Goal: Information Seeking & Learning: Learn about a topic

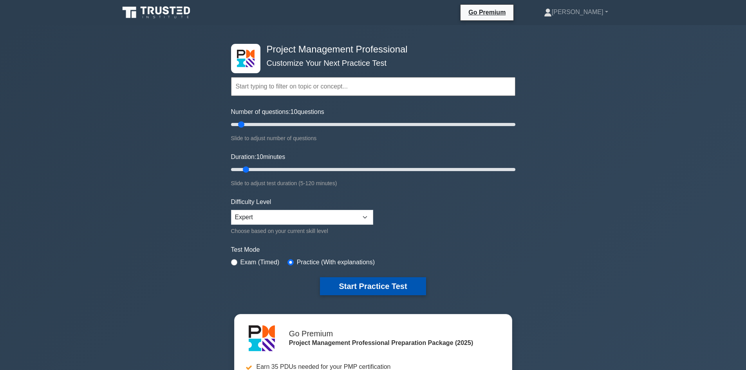
click at [400, 292] on button "Start Practice Test" at bounding box center [373, 286] width 106 height 18
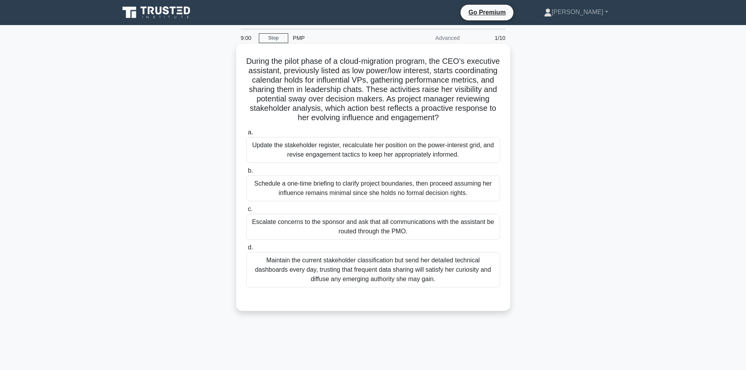
click at [369, 158] on div "Update the stakeholder register, recalculate her position on the power-interest…" at bounding box center [373, 150] width 254 height 26
click at [246, 135] on input "a. Update the stakeholder register, recalculate her position on the power-inter…" at bounding box center [246, 132] width 0 height 5
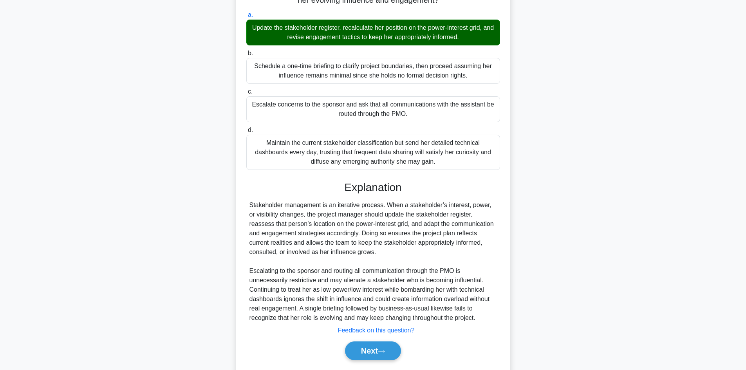
scroll to position [141, 0]
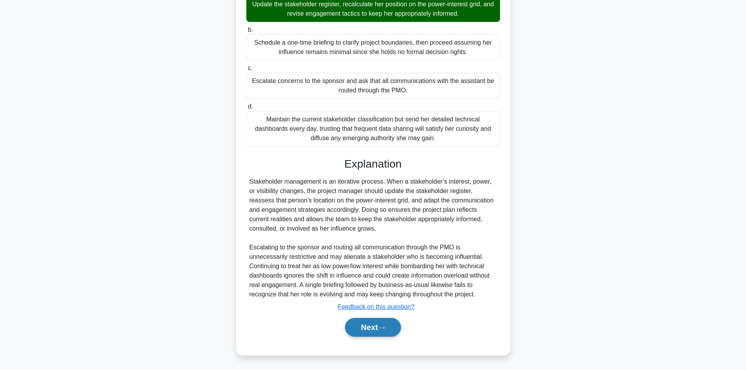
click at [382, 330] on button "Next" at bounding box center [373, 327] width 56 height 19
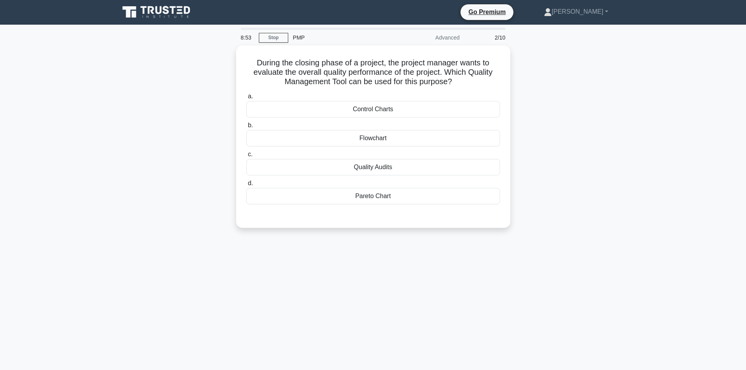
scroll to position [0, 0]
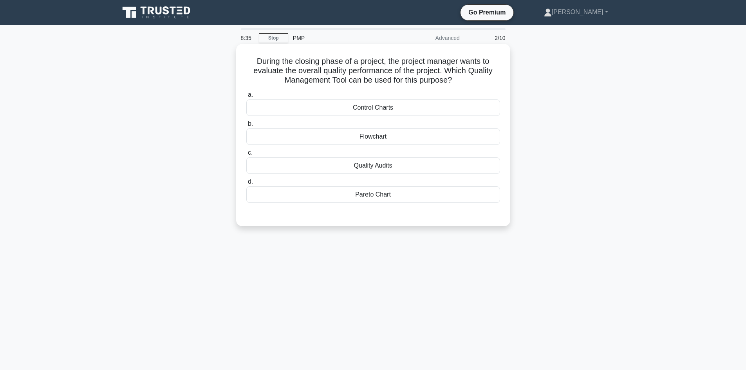
click at [364, 165] on div "Quality Audits" at bounding box center [373, 165] width 254 height 16
click at [246, 155] on input "c. Quality Audits" at bounding box center [246, 152] width 0 height 5
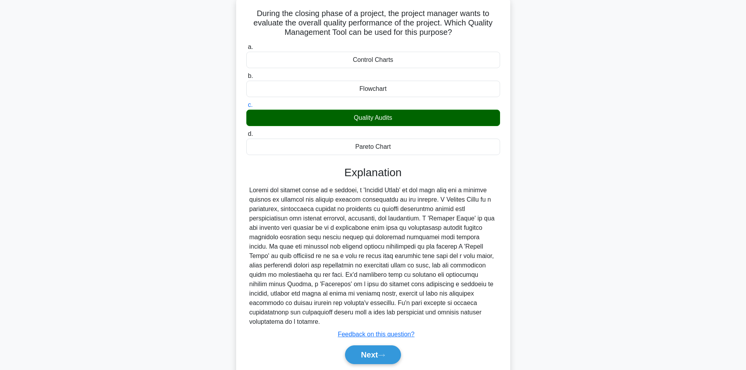
scroll to position [76, 0]
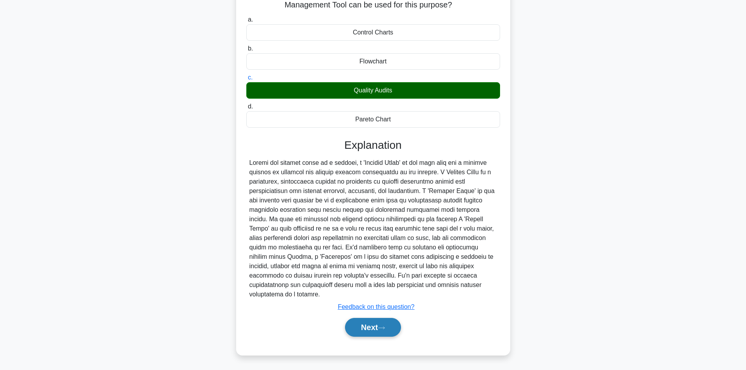
click at [370, 330] on button "Next" at bounding box center [373, 327] width 56 height 19
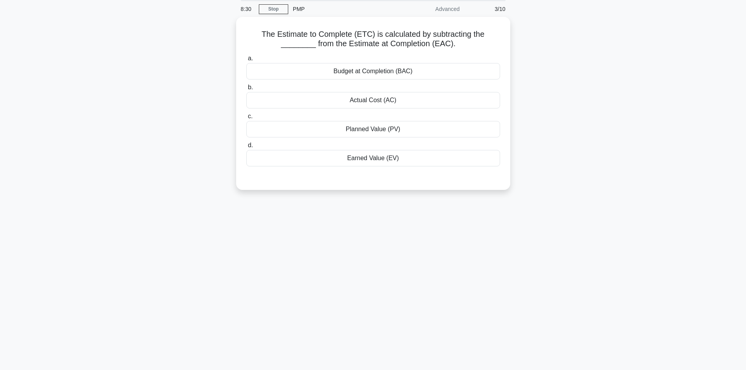
scroll to position [0, 0]
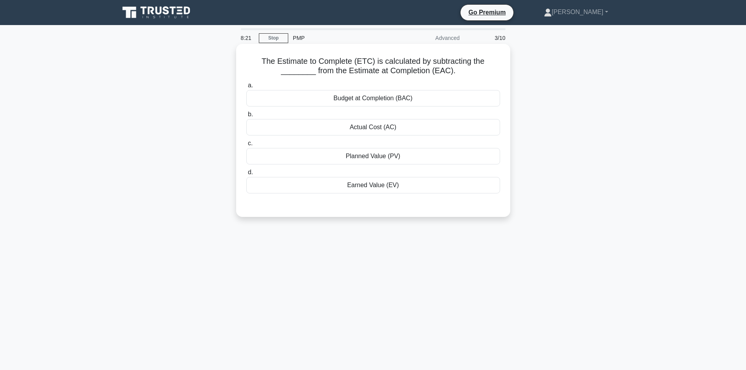
click at [373, 97] on div "Budget at Completion (BAC)" at bounding box center [373, 98] width 254 height 16
click at [246, 88] on input "a. Budget at Completion (BAC)" at bounding box center [246, 85] width 0 height 5
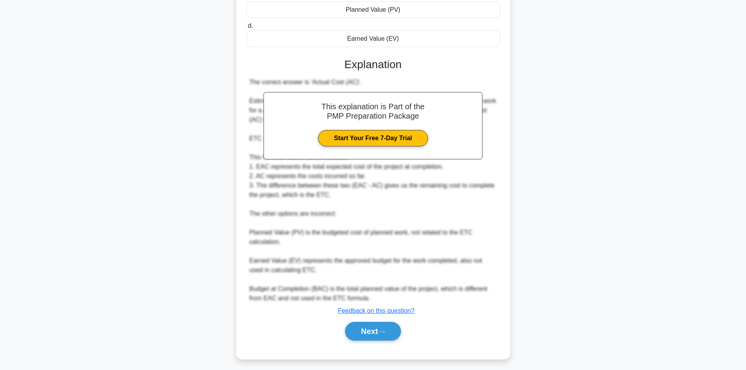
scroll to position [152, 0]
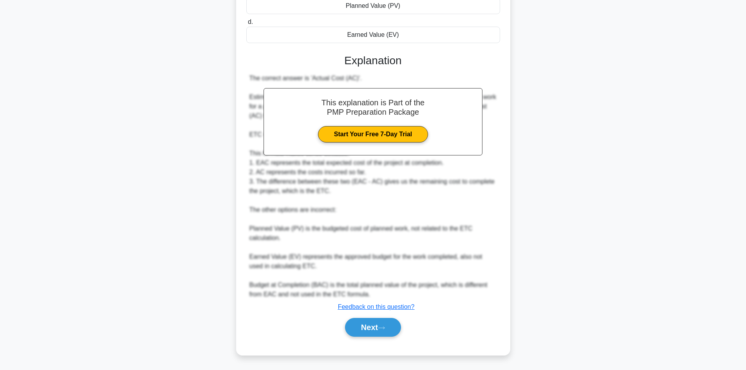
click at [374, 341] on div "a. Budget at Completion (BAC) b. Actual Cost (AC) c. d." at bounding box center [373, 137] width 255 height 418
click at [375, 328] on button "Next" at bounding box center [373, 327] width 56 height 19
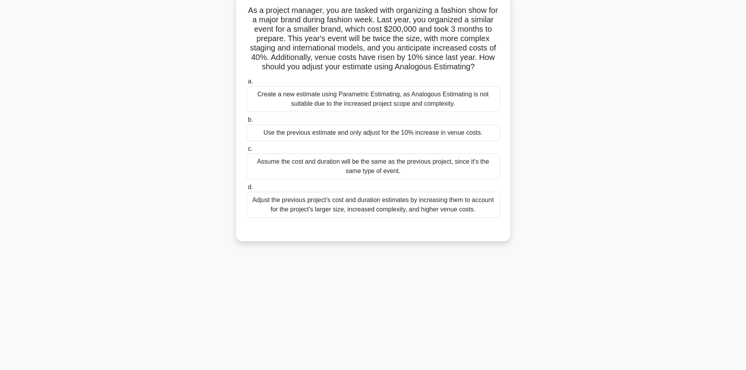
scroll to position [0, 0]
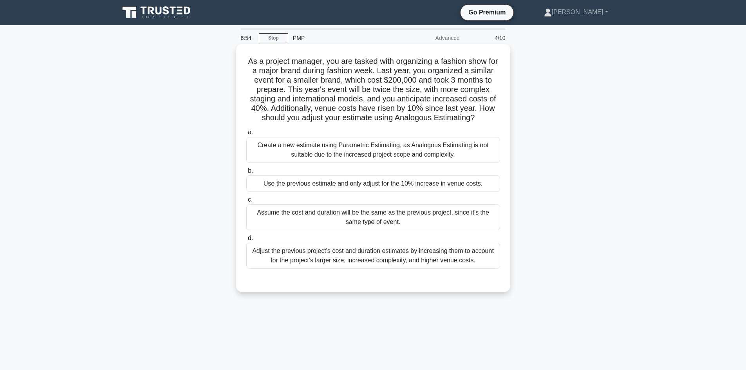
click at [372, 269] on div "Adjust the previous project's cost and duration estimates by increasing them to…" at bounding box center [373, 256] width 254 height 26
click at [246, 241] on input "d. Adjust the previous project's cost and duration estimates by increasing them…" at bounding box center [246, 238] width 0 height 5
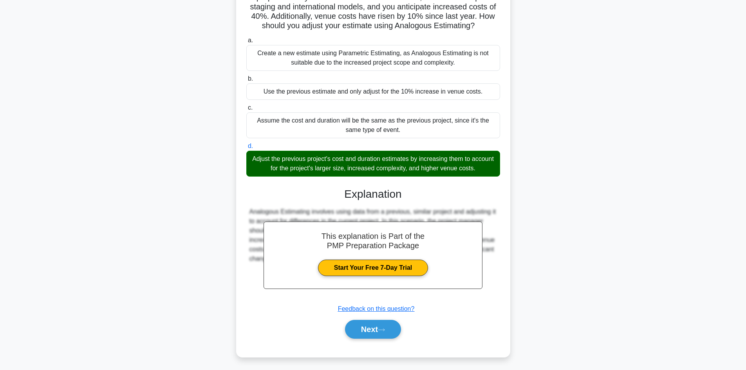
scroll to position [104, 0]
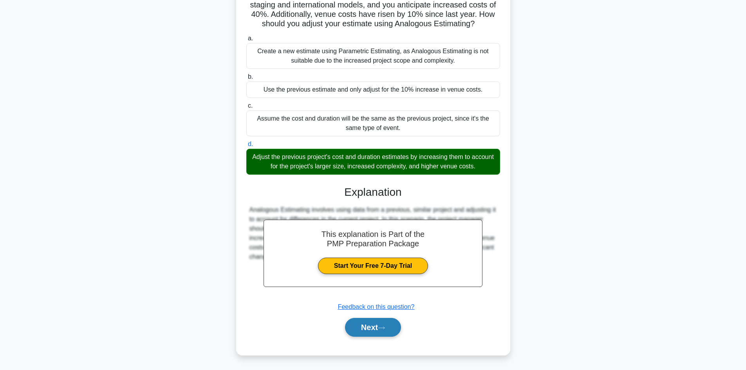
click at [391, 332] on button "Next" at bounding box center [373, 327] width 56 height 19
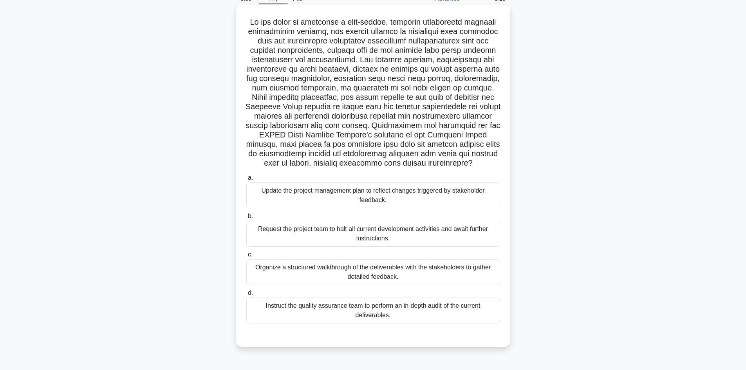
scroll to position [53, 0]
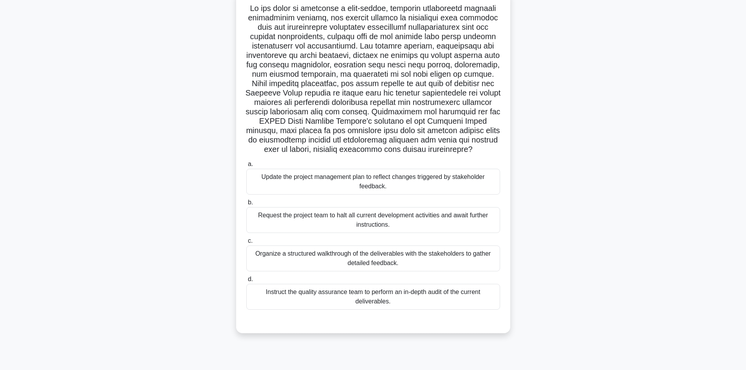
click at [376, 260] on div "Organize a structured walkthrough of the deliverables with the stakeholders to …" at bounding box center [373, 259] width 254 height 26
click at [246, 244] on input "c. Organize a structured walkthrough of the deliverables with the stakeholders …" at bounding box center [246, 240] width 0 height 5
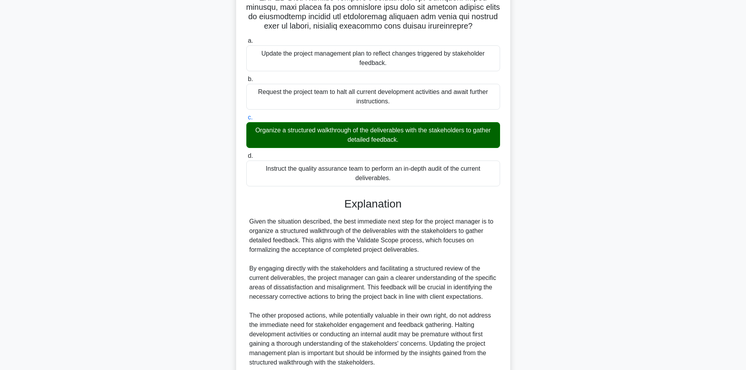
scroll to position [292, 0]
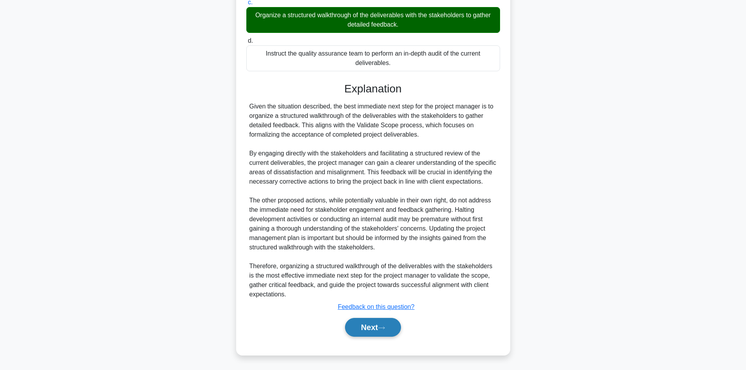
click at [392, 324] on button "Next" at bounding box center [373, 327] width 56 height 19
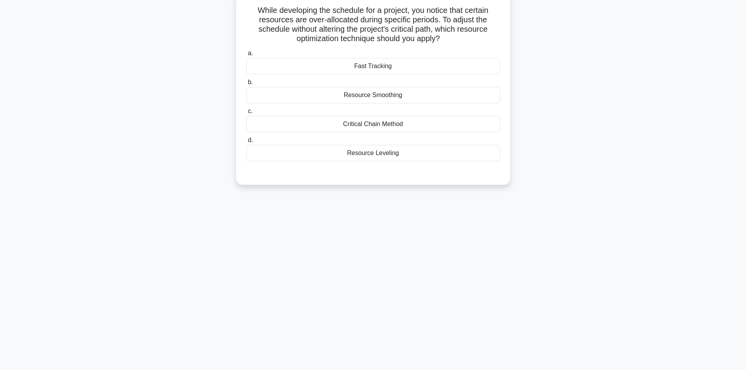
scroll to position [0, 0]
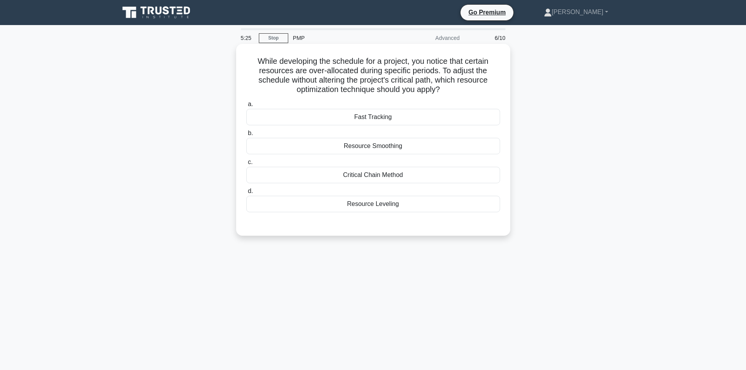
click at [361, 150] on div "Resource Smoothing" at bounding box center [373, 146] width 254 height 16
click at [246, 136] on input "b. Resource Smoothing" at bounding box center [246, 133] width 0 height 5
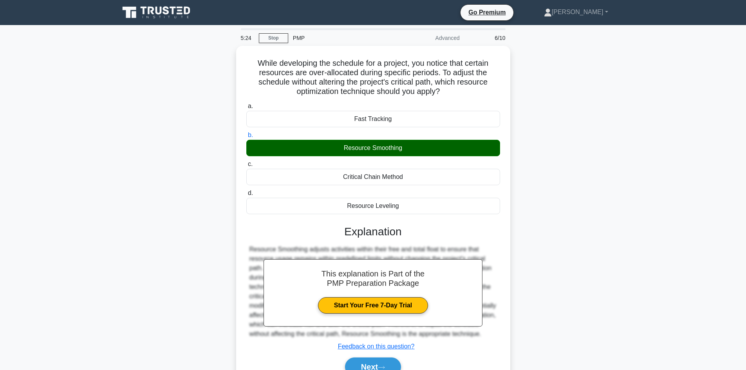
scroll to position [53, 0]
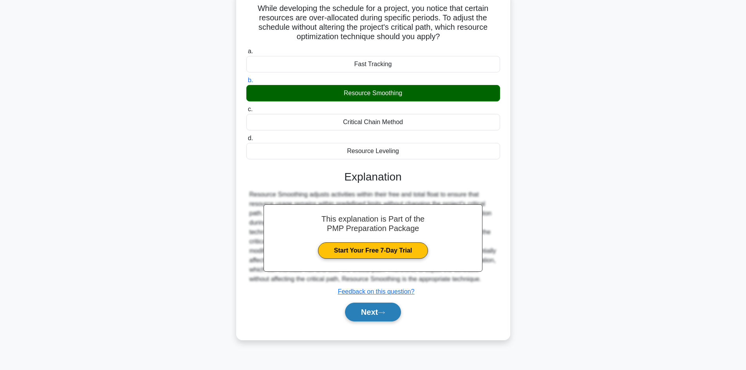
click at [380, 314] on button "Next" at bounding box center [373, 312] width 56 height 19
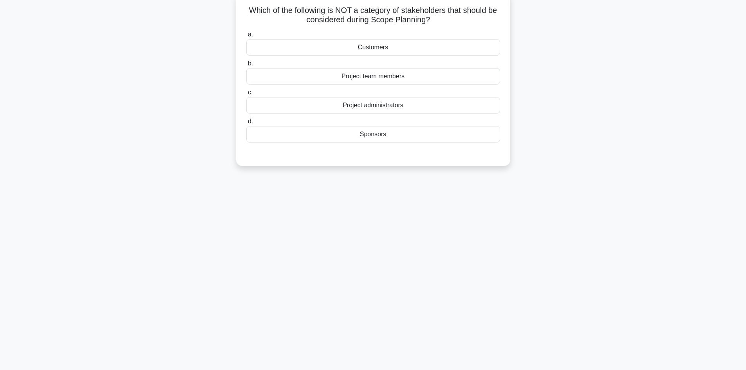
scroll to position [14, 0]
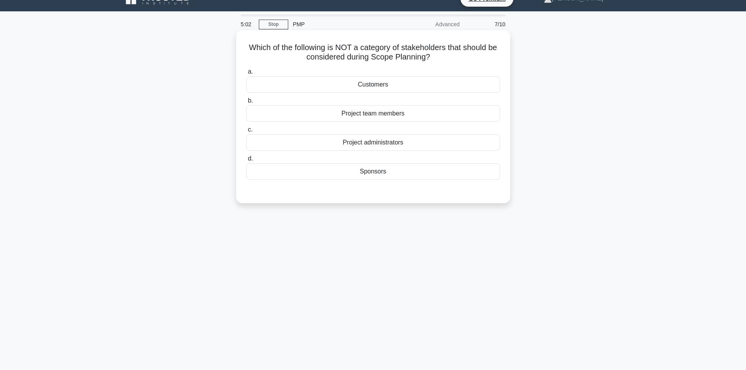
click at [367, 108] on div "Project team members" at bounding box center [373, 113] width 254 height 16
click at [369, 112] on div "Project team members" at bounding box center [373, 113] width 254 height 16
click at [246, 103] on input "b. Project team members" at bounding box center [246, 100] width 0 height 5
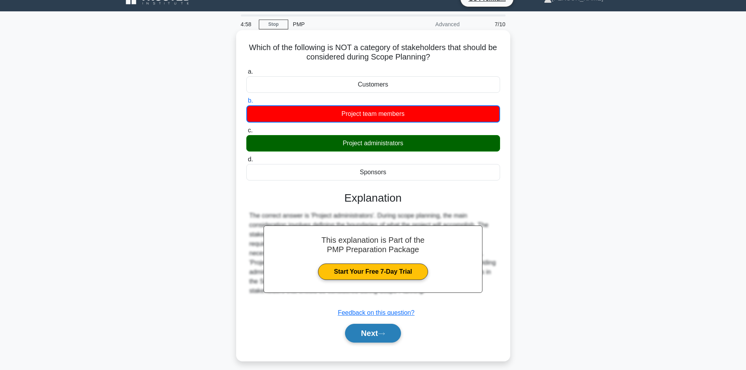
click at [379, 327] on button "Next" at bounding box center [373, 333] width 56 height 19
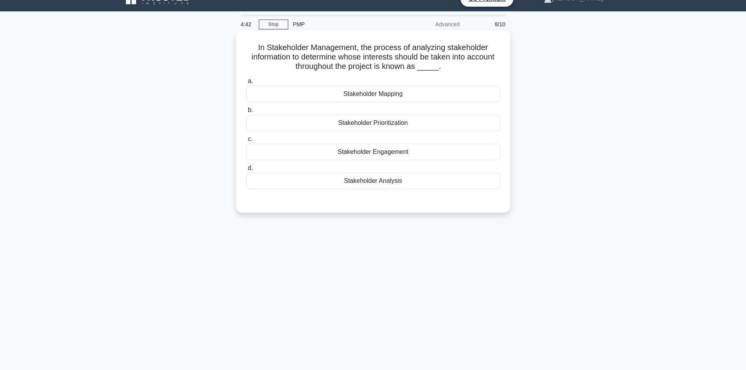
click at [383, 187] on div "Stakeholder Analysis" at bounding box center [373, 181] width 254 height 16
click at [246, 171] on input "d. Stakeholder Analysis" at bounding box center [246, 168] width 0 height 5
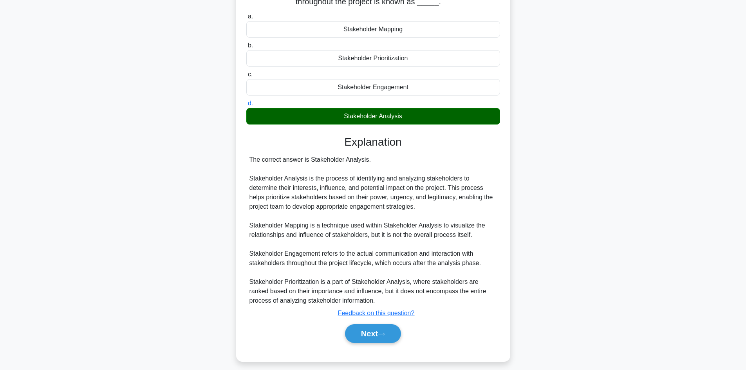
scroll to position [85, 0]
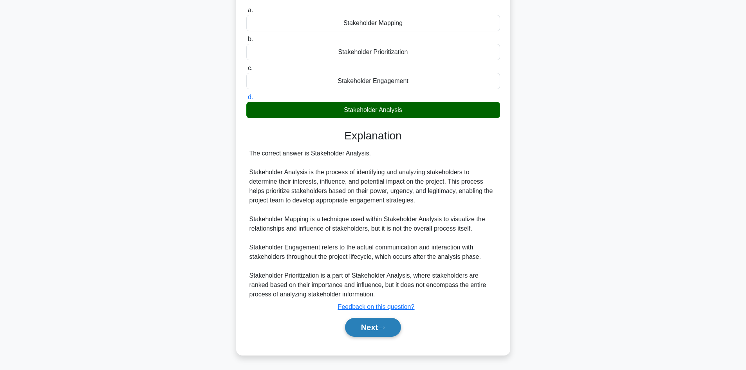
click at [382, 324] on button "Next" at bounding box center [373, 327] width 56 height 19
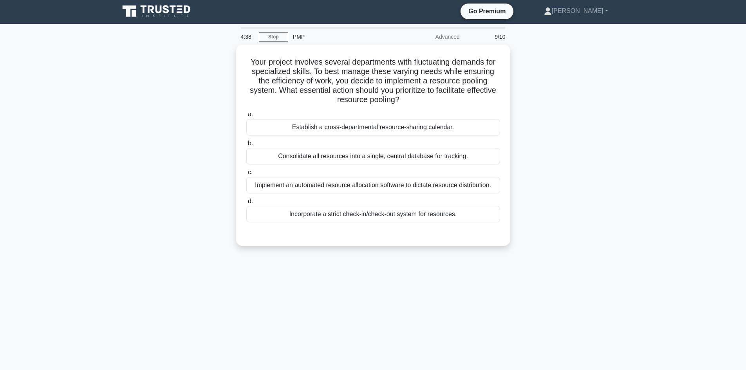
scroll to position [0, 0]
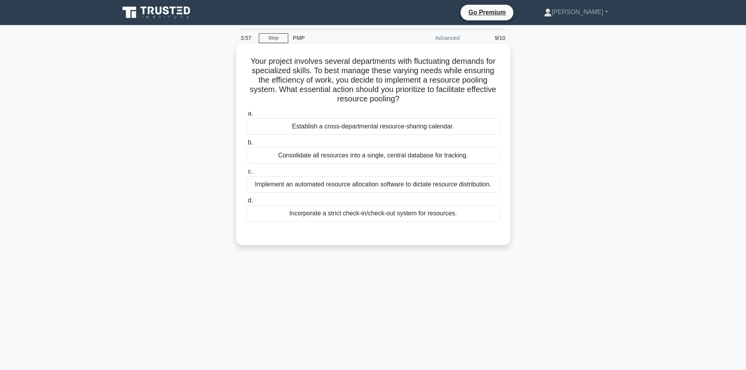
click at [384, 186] on div "Implement an automated resource allocation software to dictate resource distrib…" at bounding box center [373, 184] width 254 height 16
click at [246, 174] on input "c. Implement an automated resource allocation software to dictate resource dist…" at bounding box center [246, 171] width 0 height 5
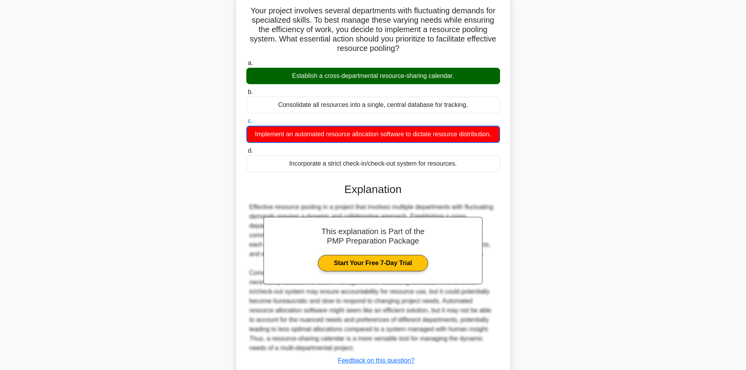
scroll to position [105, 0]
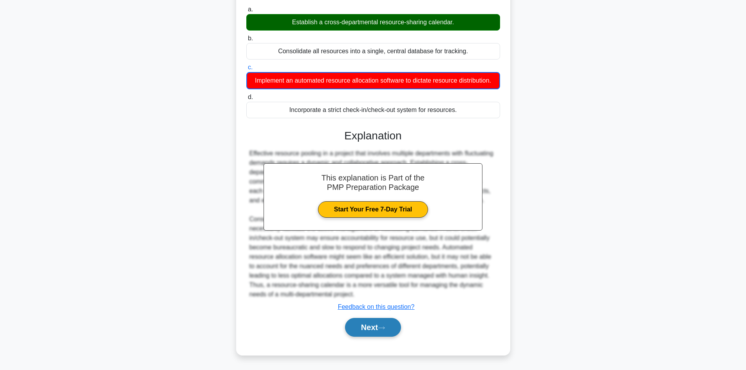
click at [380, 330] on button "Next" at bounding box center [373, 327] width 56 height 19
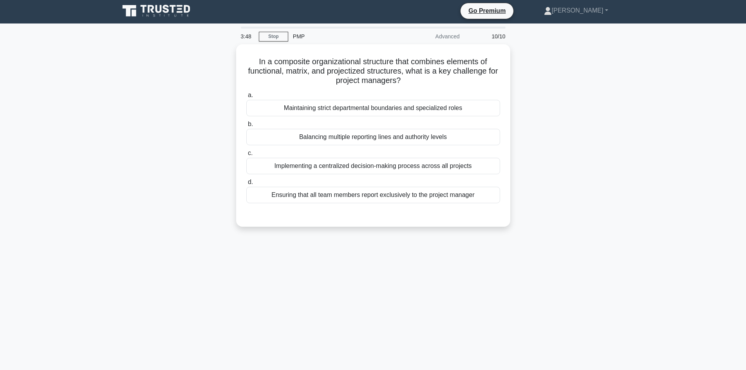
scroll to position [0, 0]
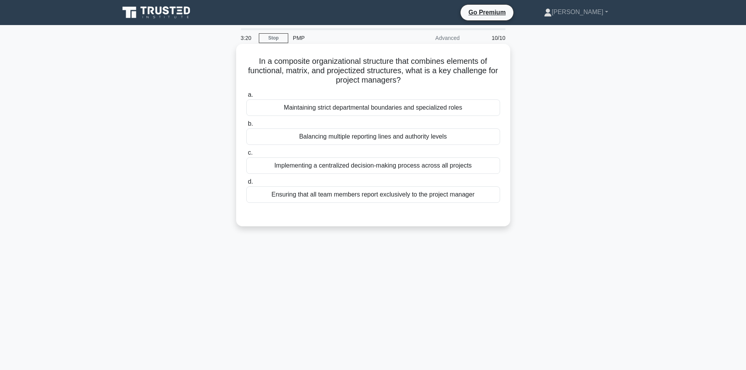
click at [415, 166] on div "Implementing a centralized decision-making process across all projects" at bounding box center [373, 165] width 254 height 16
click at [246, 155] on input "c. Implementing a centralized decision-making process across all projects" at bounding box center [246, 152] width 0 height 5
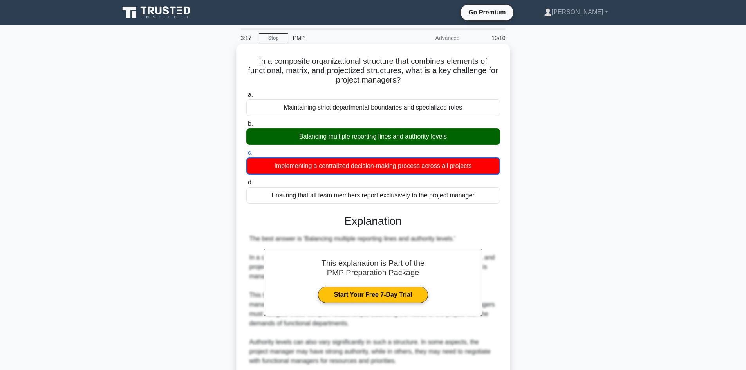
scroll to position [199, 0]
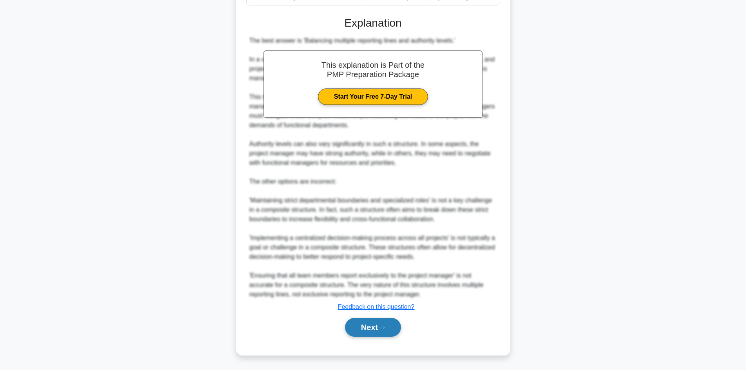
click at [377, 333] on button "Next" at bounding box center [373, 327] width 56 height 19
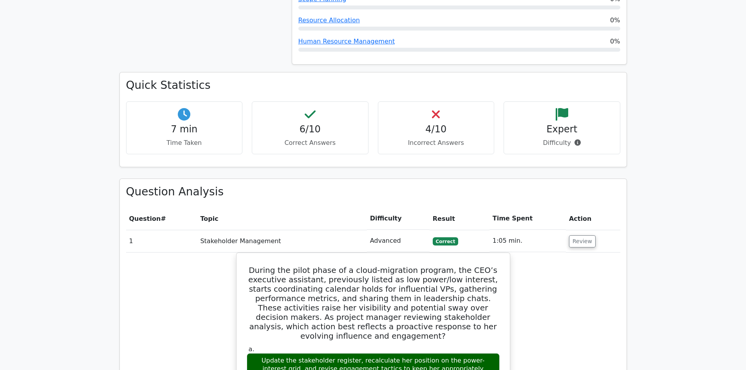
scroll to position [509, 0]
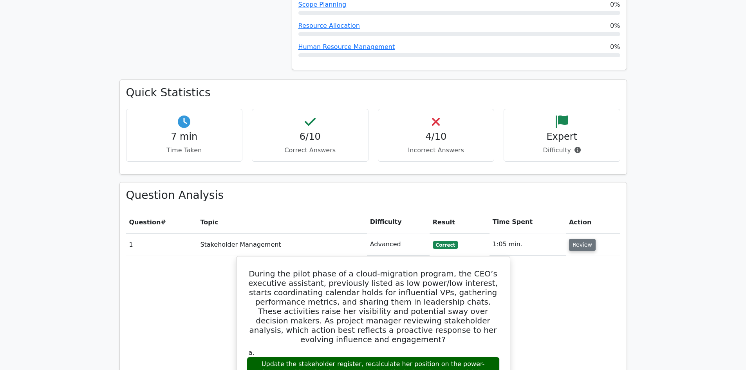
click at [580, 239] on button "Review" at bounding box center [582, 245] width 27 height 12
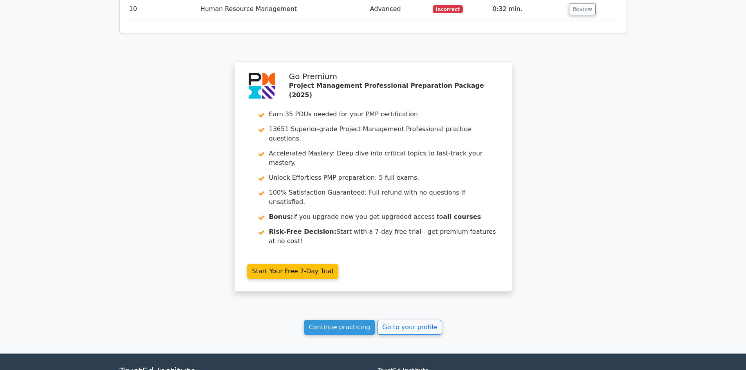
scroll to position [950, 0]
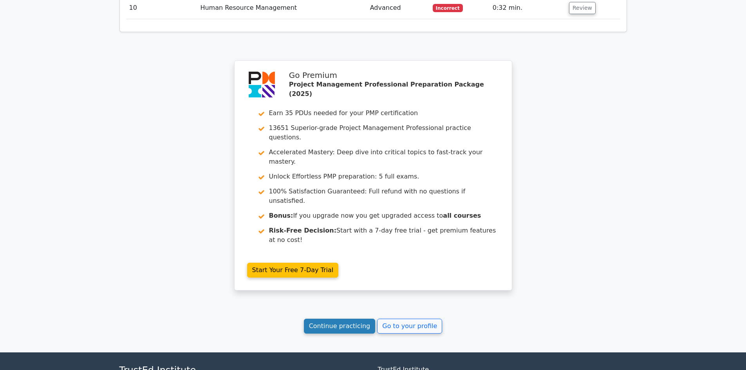
click at [339, 319] on link "Continue practicing" at bounding box center [340, 326] width 72 height 15
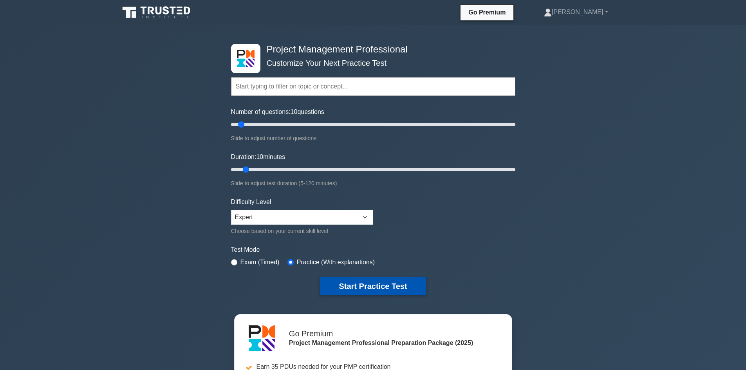
click at [347, 280] on button "Start Practice Test" at bounding box center [373, 286] width 106 height 18
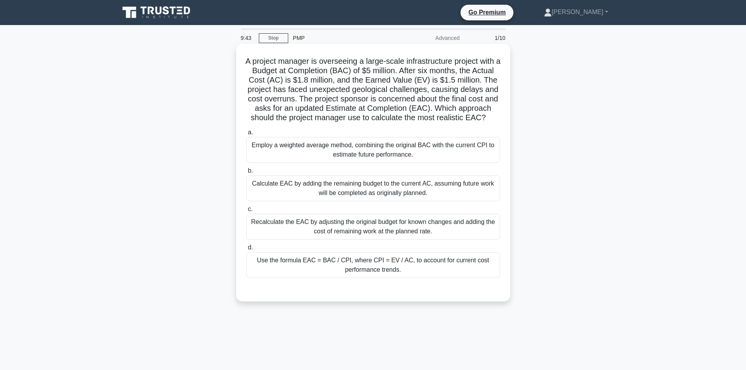
click at [385, 278] on div "Use the formula EAC = BAC / CPI, where CPI = EV / AC, to account for current co…" at bounding box center [373, 265] width 254 height 26
click at [246, 250] on input "d. Use the formula EAC = BAC / CPI, where CPI = EV / AC, to account for current…" at bounding box center [246, 247] width 0 height 5
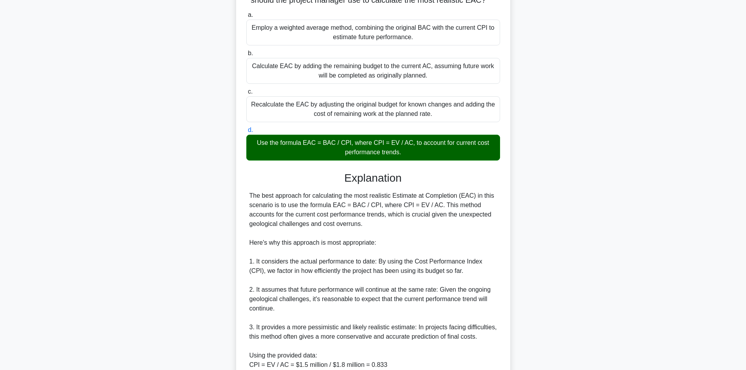
scroll to position [386, 0]
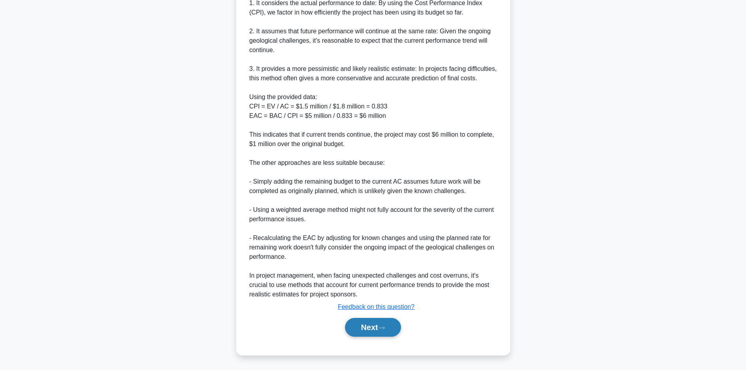
click at [385, 327] on icon at bounding box center [381, 328] width 7 height 4
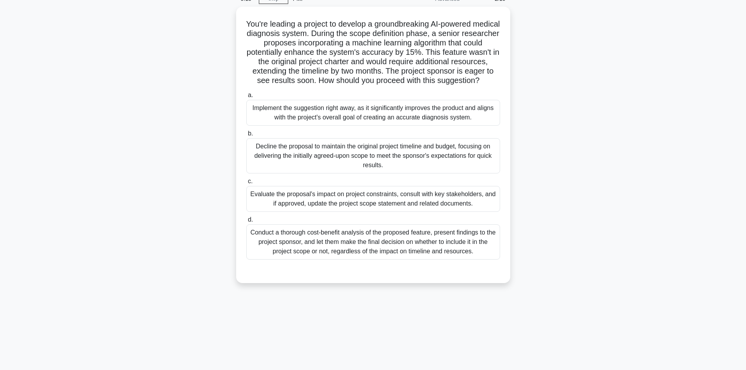
scroll to position [53, 0]
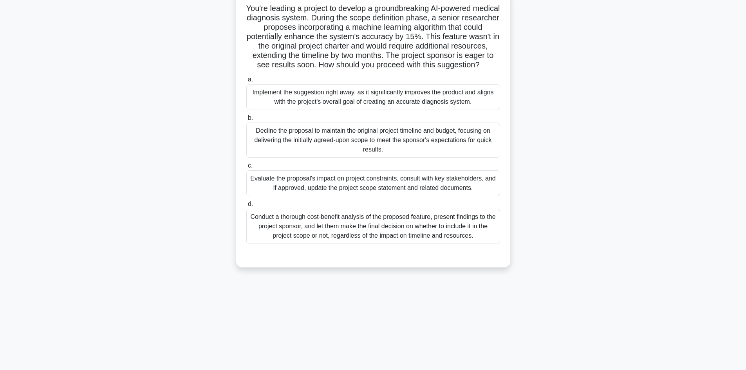
click at [378, 237] on div "Conduct a thorough cost-benefit analysis of the proposed feature, present findi…" at bounding box center [373, 226] width 254 height 35
click at [246, 207] on input "d. Conduct a thorough cost-benefit analysis of the proposed feature, present fi…" at bounding box center [246, 204] width 0 height 5
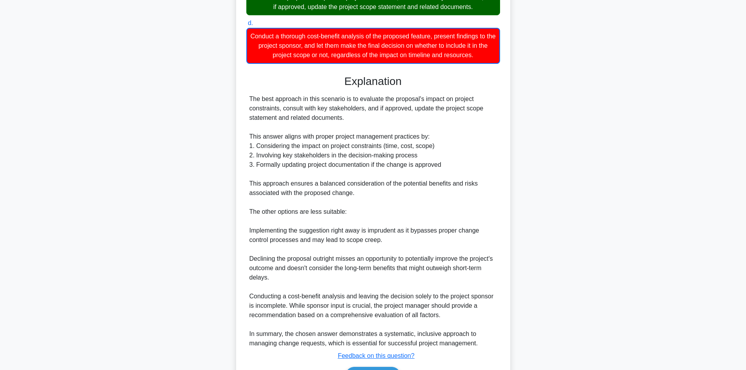
scroll to position [292, 0]
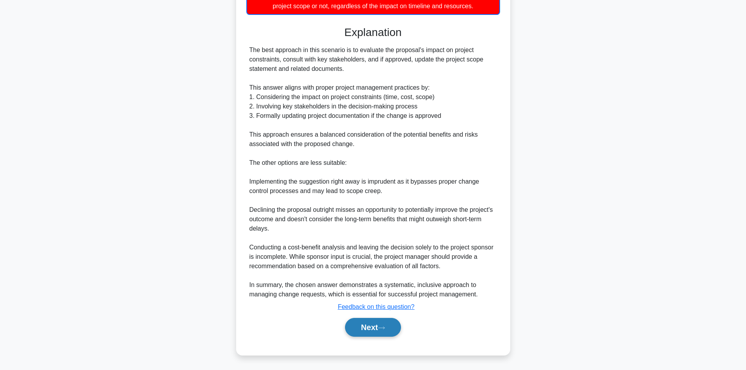
click at [365, 333] on button "Next" at bounding box center [373, 327] width 56 height 19
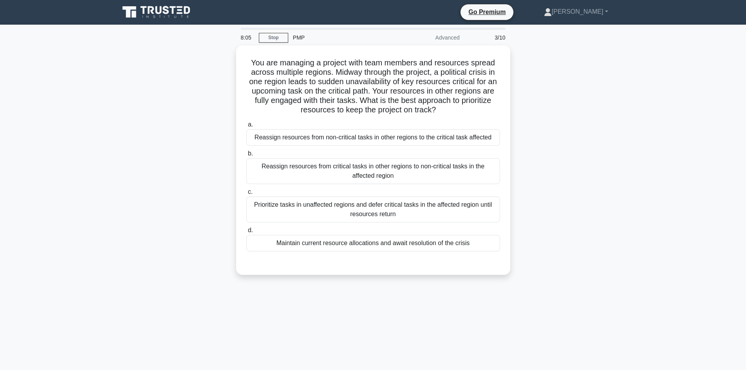
scroll to position [0, 0]
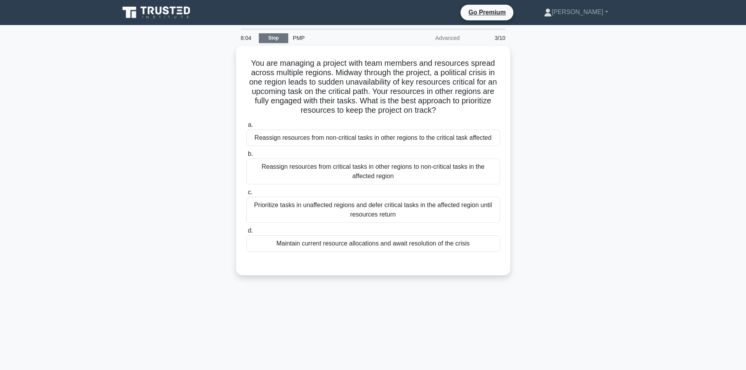
click at [270, 38] on link "Stop" at bounding box center [273, 38] width 29 height 10
